Goal: Task Accomplishment & Management: Complete application form

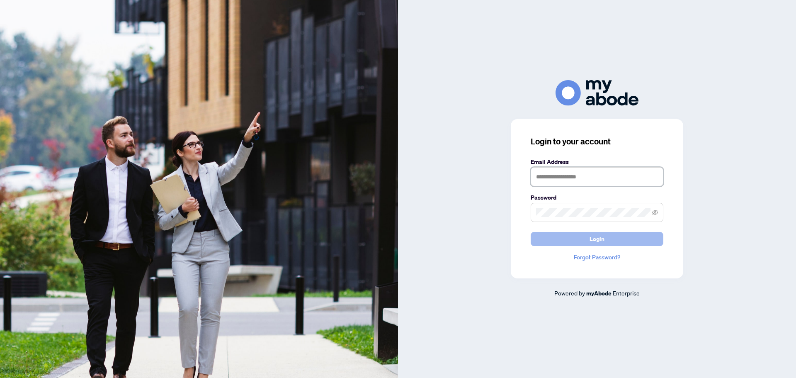
type input "**********"
click at [602, 241] on span "Login" at bounding box center [597, 238] width 15 height 13
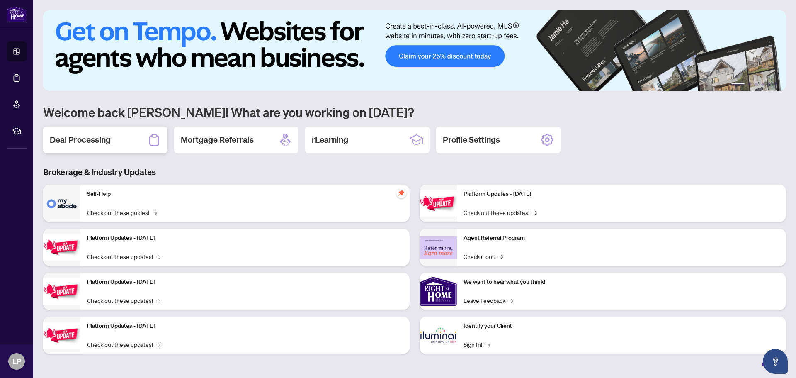
click at [91, 143] on h2 "Deal Processing" at bounding box center [80, 140] width 61 height 12
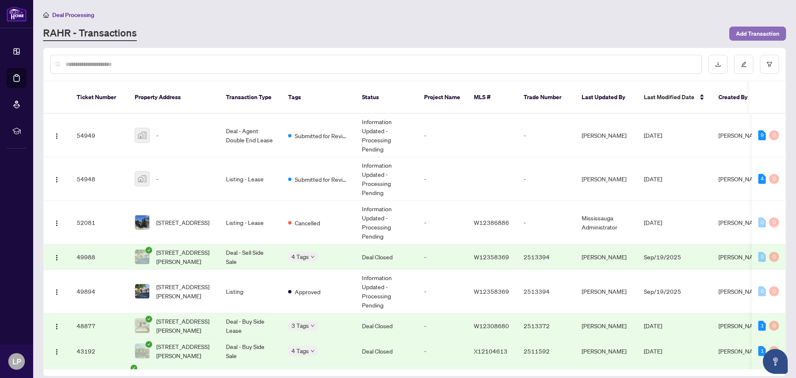
click at [759, 32] on span "Add Transaction" at bounding box center [758, 33] width 44 height 13
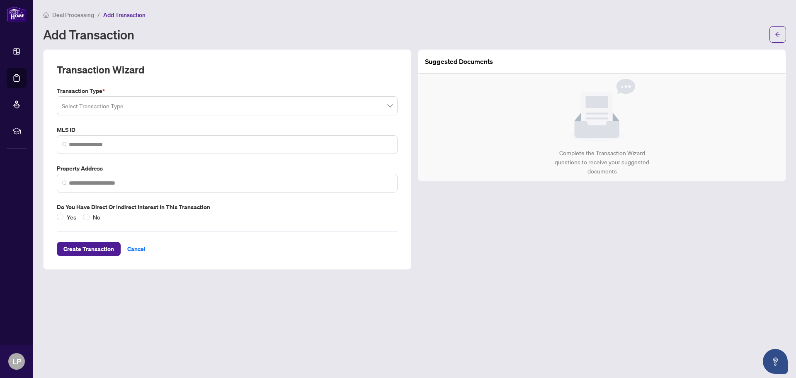
click at [124, 108] on input "search" at bounding box center [223, 107] width 323 height 18
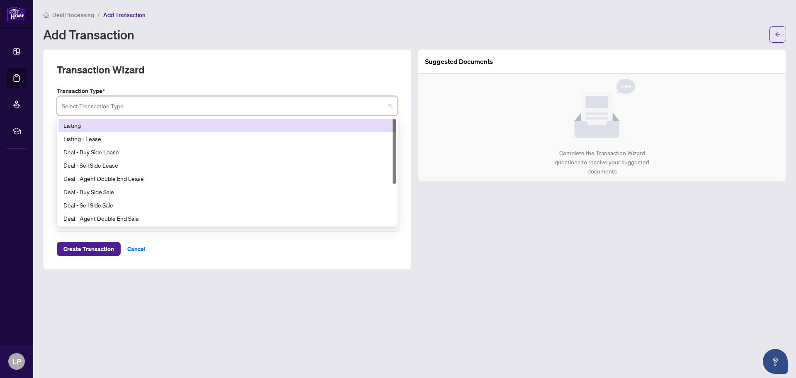
click at [82, 126] on div "Listing" at bounding box center [227, 125] width 328 height 9
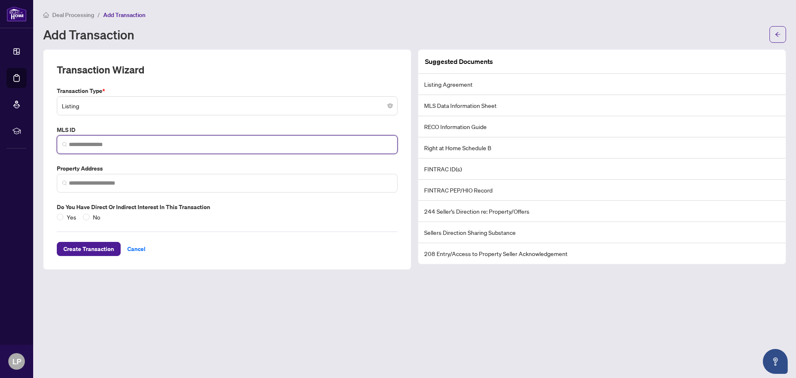
click at [74, 146] on input "search" at bounding box center [230, 144] width 323 height 9
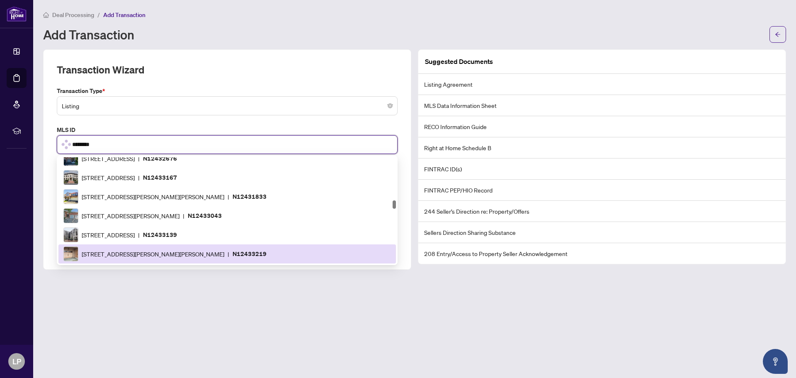
scroll to position [709, 0]
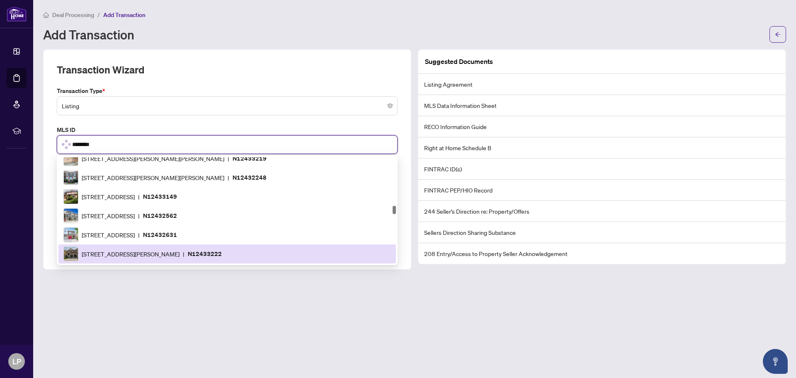
type input "*********"
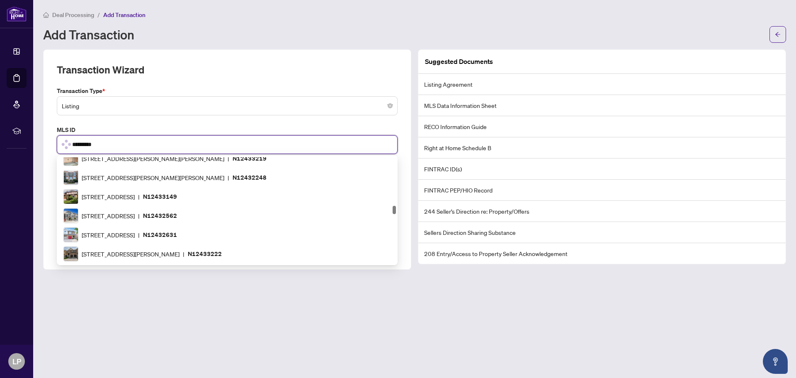
scroll to position [0, 0]
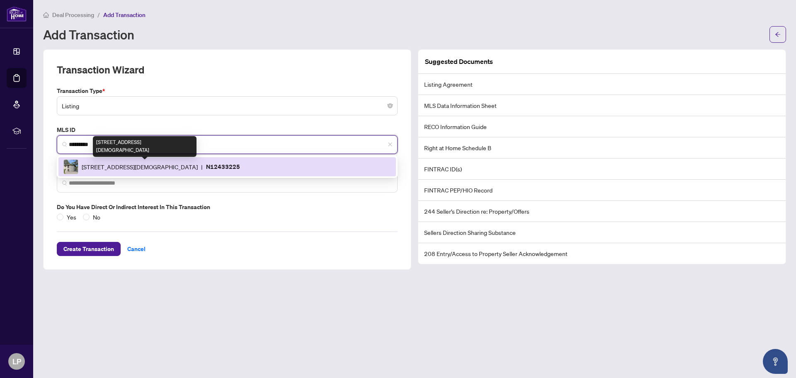
click at [190, 165] on span "15 Old Church Rd, King, Ontario L7B 1K4, Canada" at bounding box center [140, 166] width 116 height 9
type input "**********"
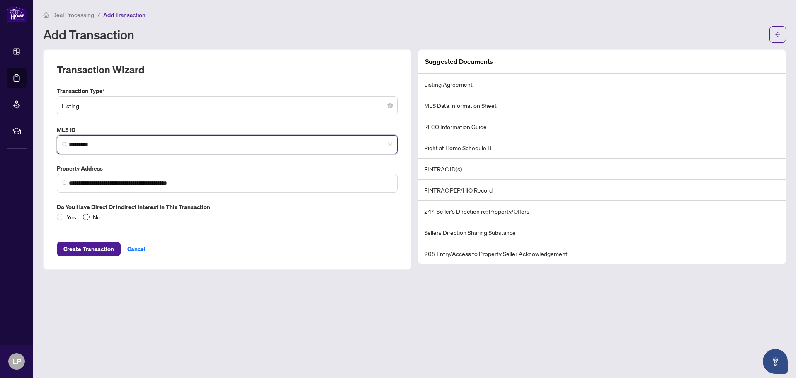
type input "*********"
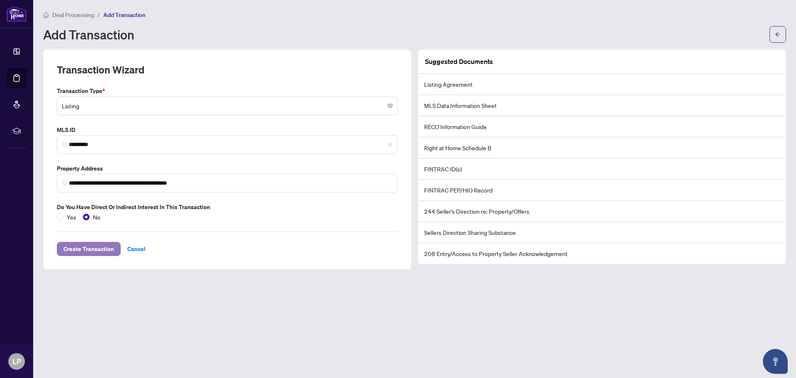
click at [84, 252] on span "Create Transaction" at bounding box center [88, 248] width 51 height 13
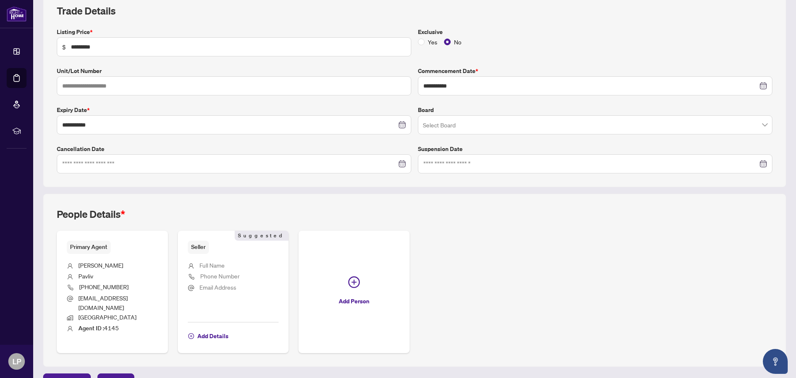
scroll to position [134, 0]
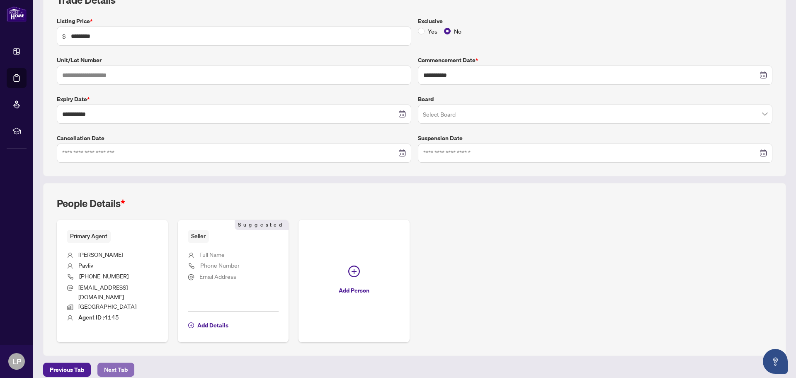
click at [109, 363] on span "Next Tab" at bounding box center [116, 369] width 24 height 13
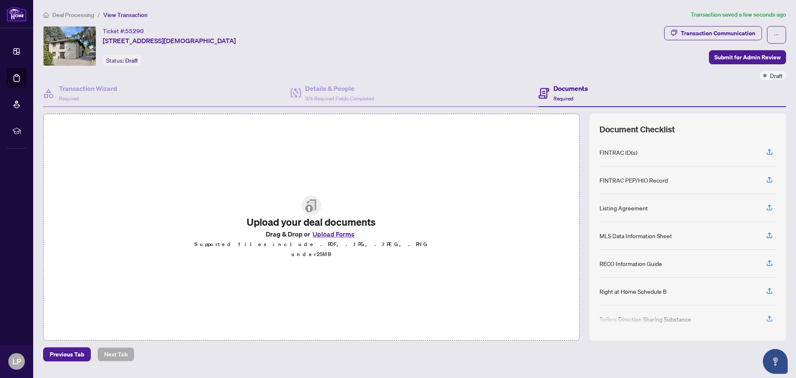
click at [346, 239] on button "Upload Forms" at bounding box center [333, 233] width 47 height 11
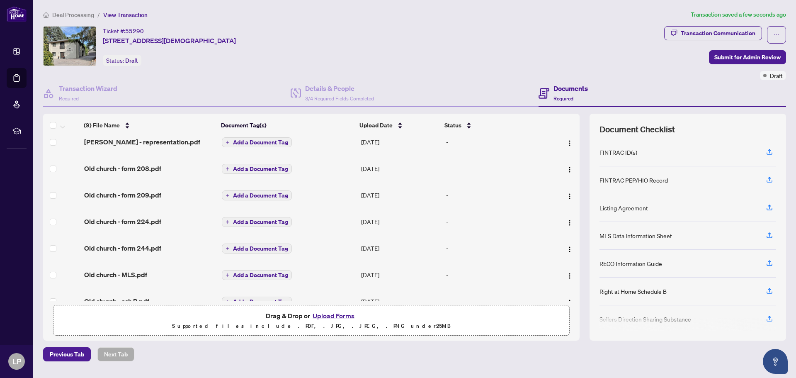
scroll to position [78, 0]
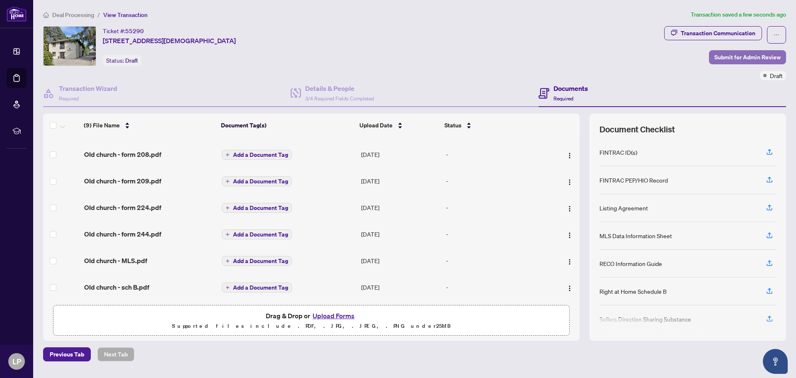
click at [750, 57] on span "Submit for Admin Review" at bounding box center [747, 57] width 66 height 13
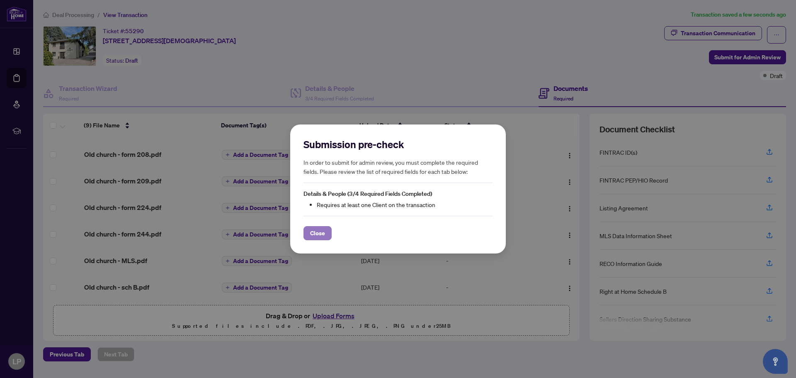
click at [317, 234] on span "Close" at bounding box center [317, 232] width 15 height 13
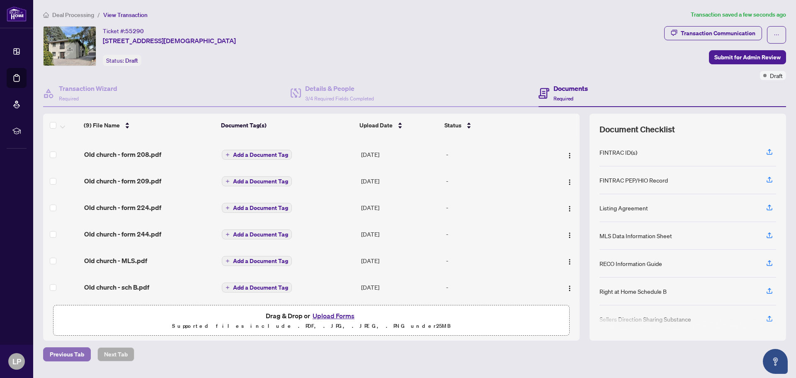
click at [76, 356] on span "Previous Tab" at bounding box center [67, 353] width 34 height 13
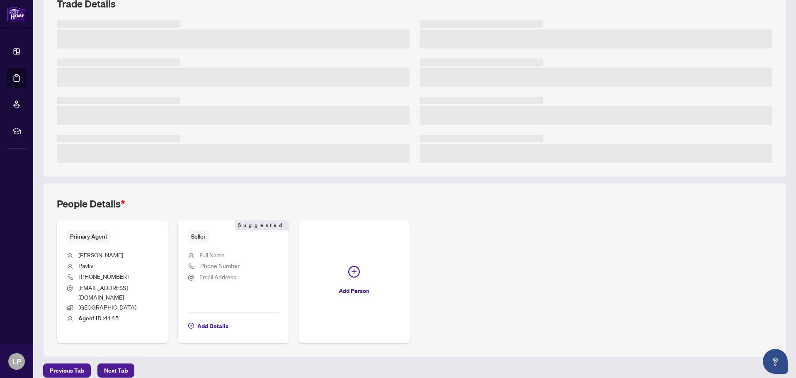
scroll to position [131, 0]
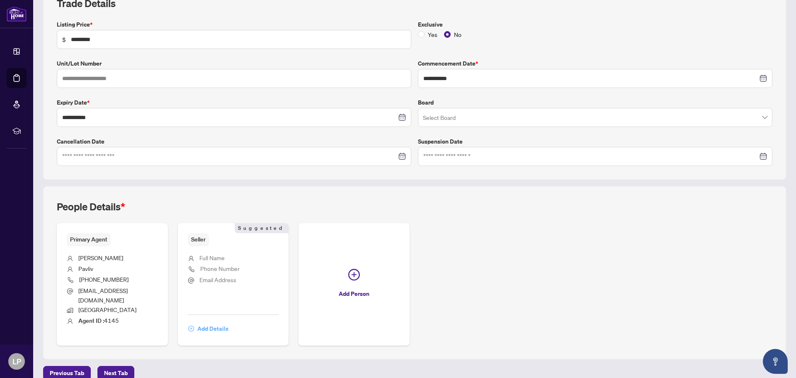
click at [213, 322] on span "Add Details" at bounding box center [212, 328] width 31 height 13
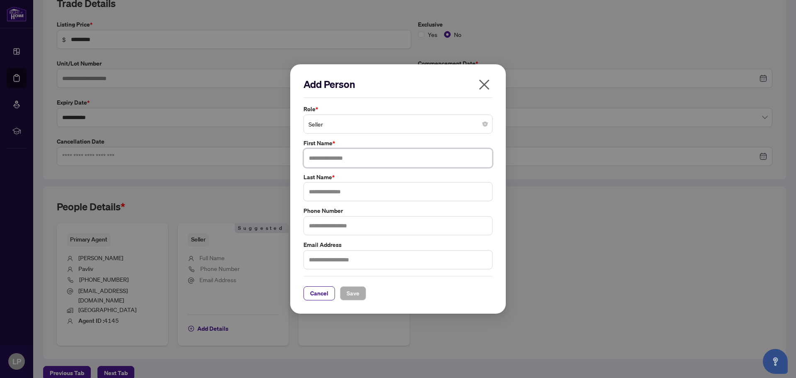
click at [323, 159] on input "text" at bounding box center [397, 157] width 189 height 19
type input "*******"
click at [325, 192] on input "text" at bounding box center [397, 191] width 189 height 19
type input "**********"
click at [355, 296] on span "Save" at bounding box center [353, 292] width 13 height 13
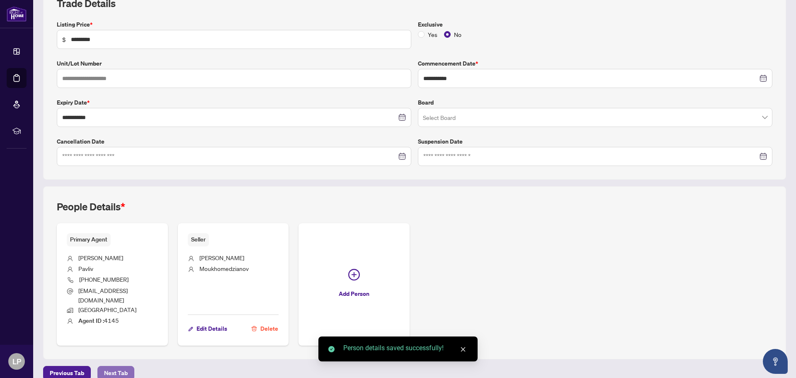
click at [104, 366] on span "Next Tab" at bounding box center [116, 372] width 24 height 13
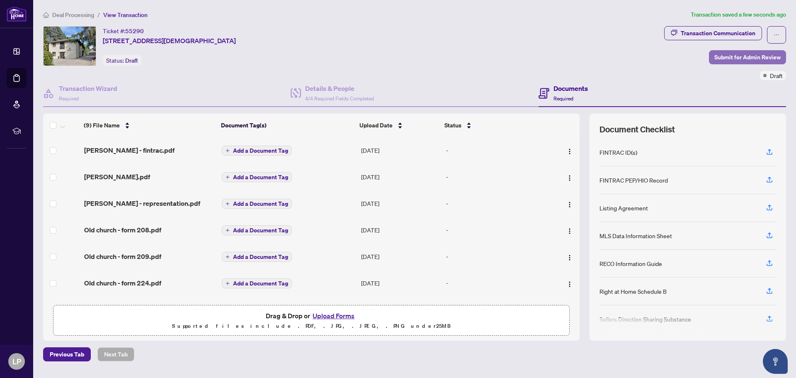
click at [754, 58] on span "Submit for Admin Review" at bounding box center [747, 57] width 66 height 13
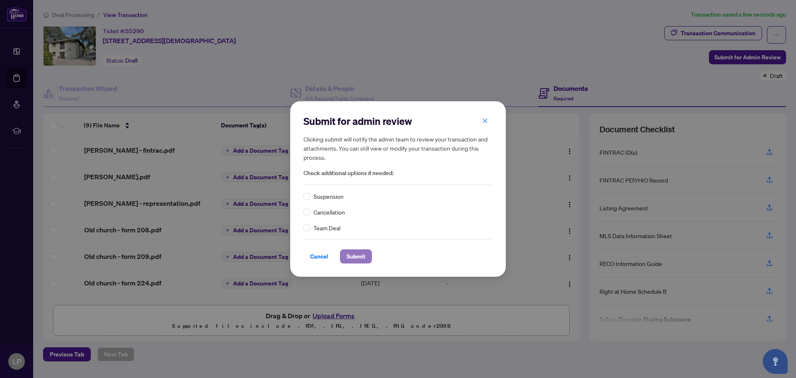
click at [357, 256] on span "Submit" at bounding box center [356, 256] width 19 height 13
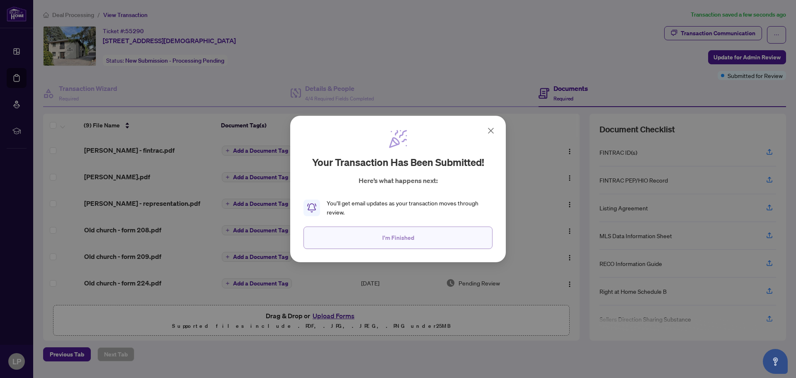
click at [404, 240] on span "I'm Finished" at bounding box center [398, 237] width 32 height 13
